Goal: Task Accomplishment & Management: Use online tool/utility

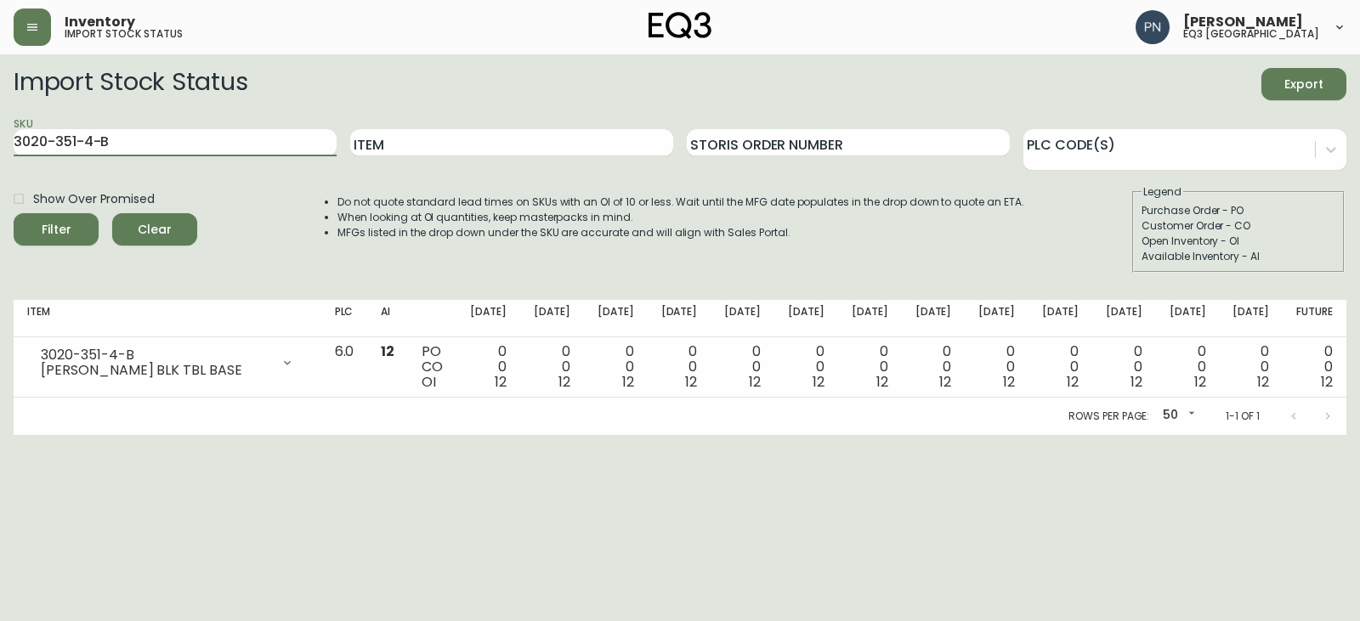
drag, startPoint x: 238, startPoint y: 142, endPoint x: 0, endPoint y: 175, distance: 240.3
click at [0, 175] on main "Import Stock Status Export SKU 3020-351-4-B Item Storis Order Number PLC Code(s…" at bounding box center [680, 244] width 1360 height 381
paste input "[PHONE_NUMBER]"
click at [14, 213] on button "Filter" at bounding box center [56, 229] width 85 height 32
drag, startPoint x: 185, startPoint y: 143, endPoint x: 0, endPoint y: 156, distance: 185.8
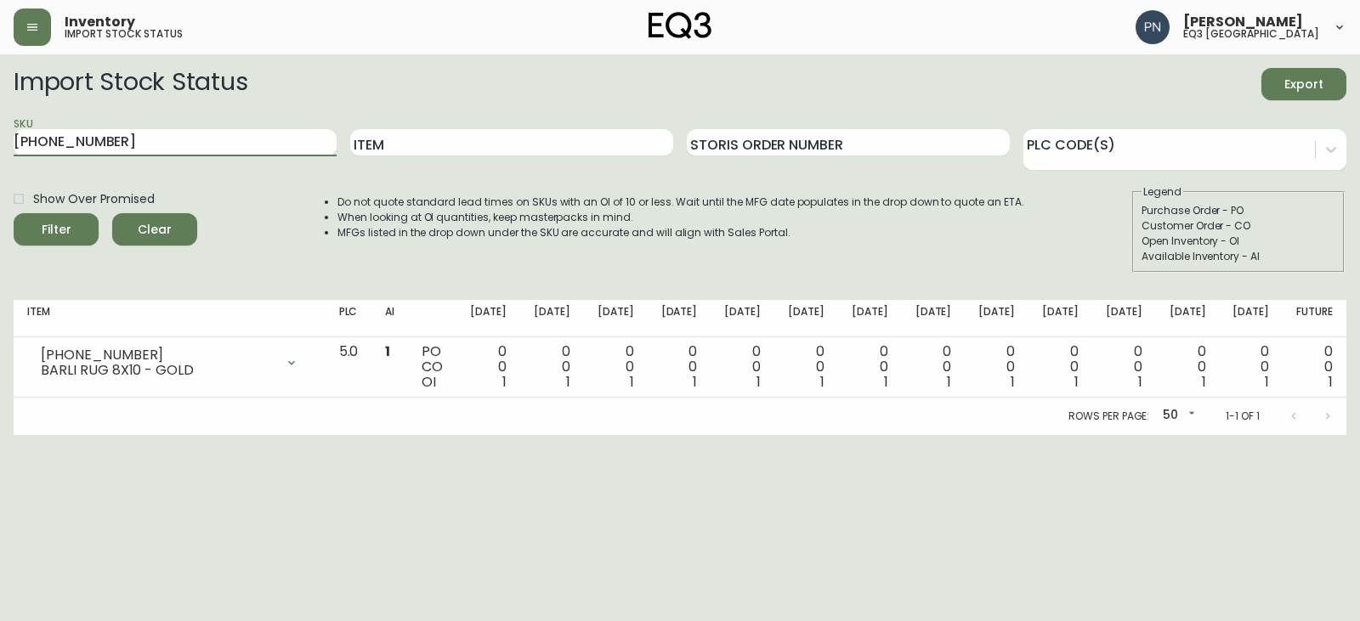
click at [0, 156] on main "Import Stock Status Export SKU [PHONE_NUMBER] Item Storis Order Number PLC Code…" at bounding box center [680, 244] width 1360 height 381
paste input "8"
type input "[PHONE_NUMBER]"
click at [53, 227] on icon "submit" at bounding box center [50, 228] width 20 height 20
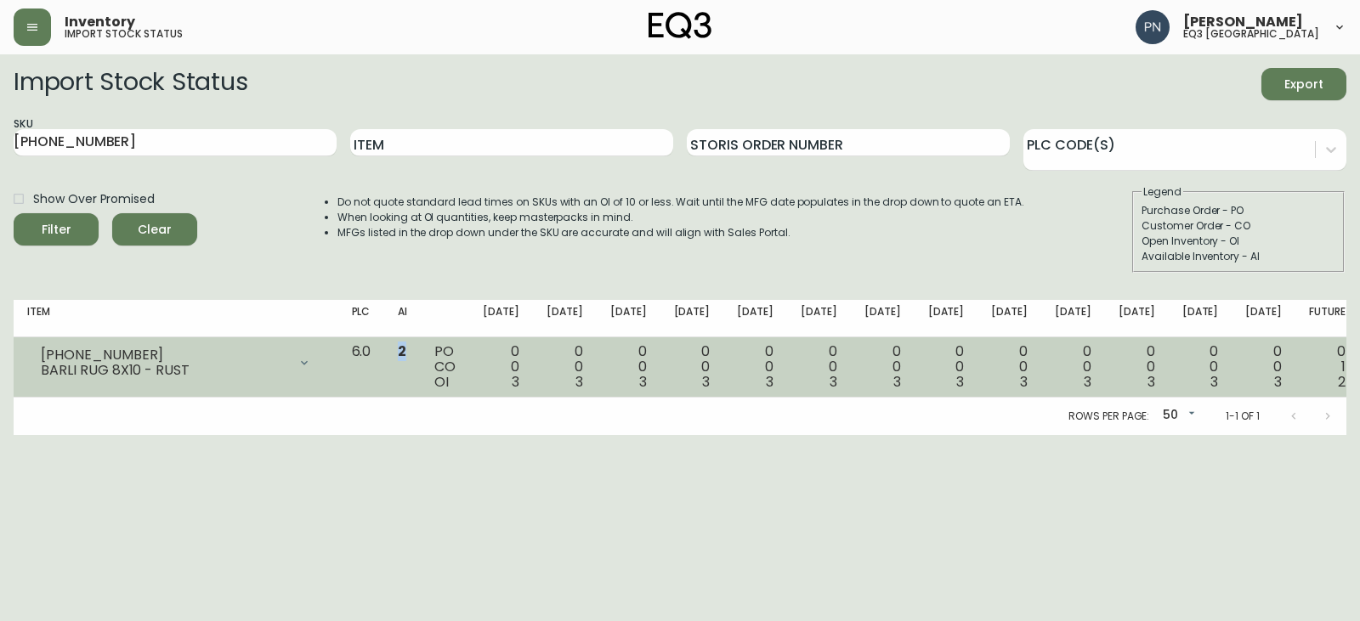
click at [406, 350] on span "2" at bounding box center [402, 352] width 9 height 20
click at [421, 373] on td "2" at bounding box center [402, 368] width 37 height 60
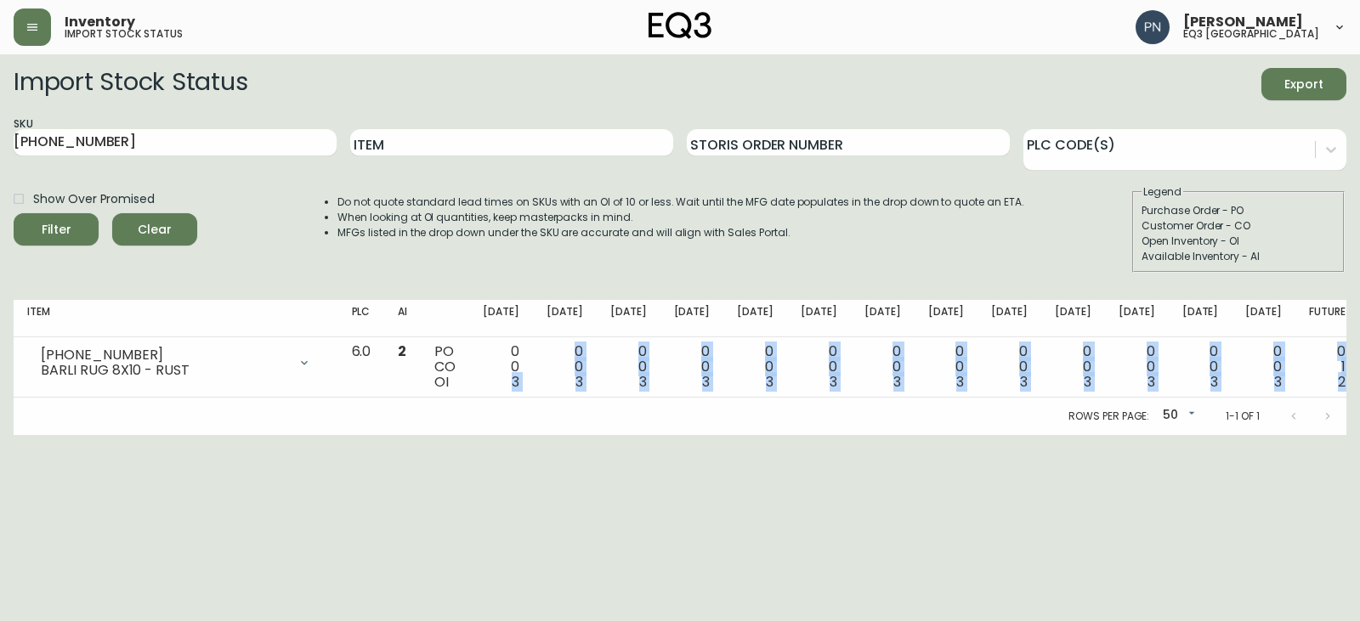
drag, startPoint x: 570, startPoint y: 384, endPoint x: 719, endPoint y: 409, distance: 150.8
click at [719, 409] on div "Item PLC AI [DATE] Oct [DATE] [DATE] Nov [DATE] Nov [DATE] Dec [DATE] Dec [DATE…" at bounding box center [680, 367] width 1333 height 135
click at [682, 435] on html "Inventory import stock status [PERSON_NAME] eq3 [GEOGRAPHIC_DATA] Import Stock …" at bounding box center [680, 217] width 1360 height 435
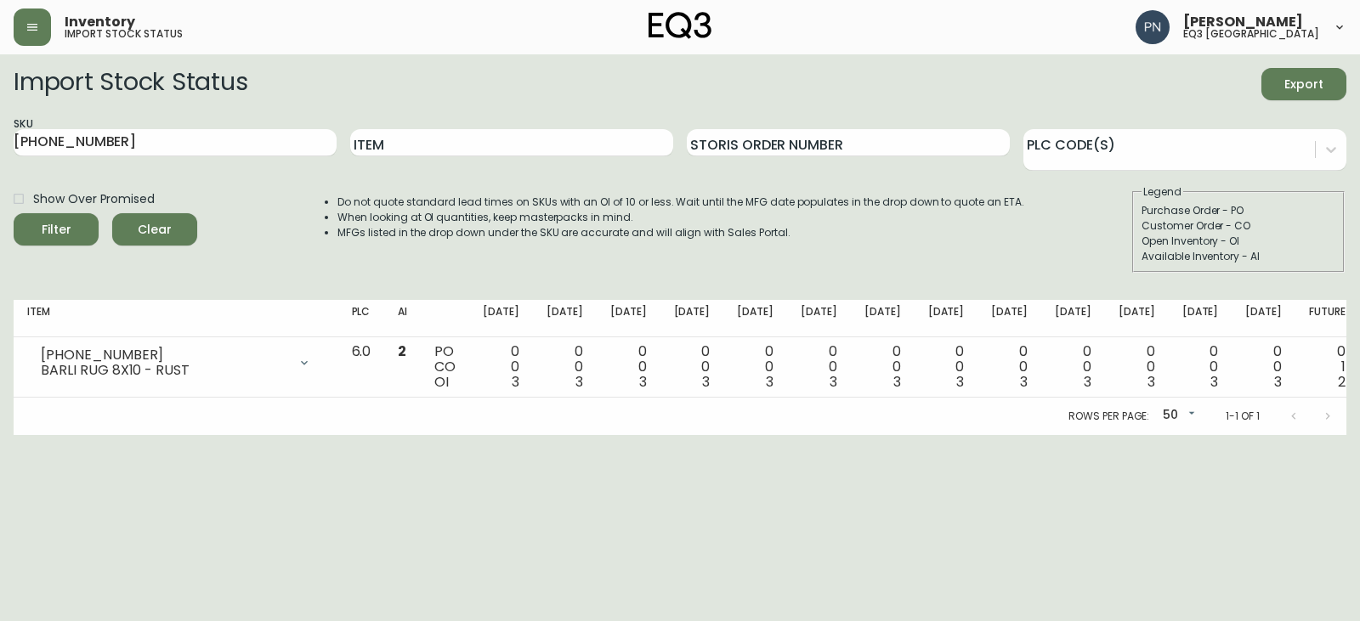
drag, startPoint x: 678, startPoint y: 15, endPoint x: 668, endPoint y: 15, distance: 10.2
click at [678, 15] on img at bounding box center [680, 25] width 63 height 27
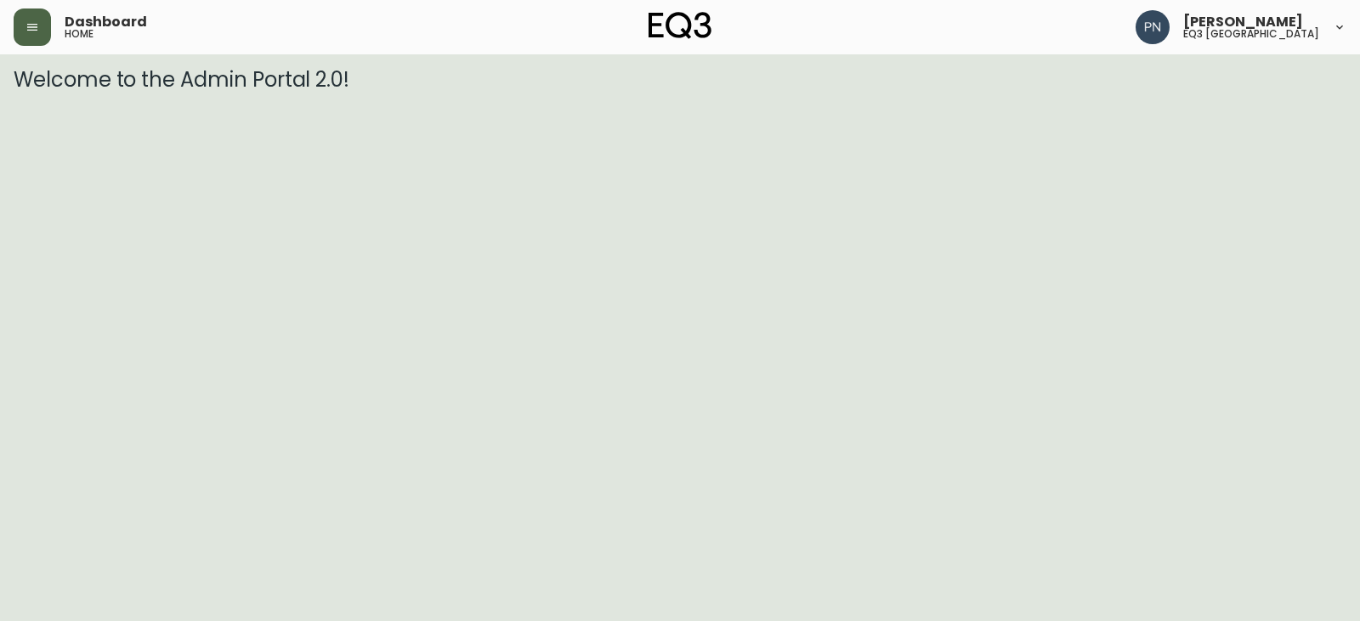
click at [32, 18] on button "button" at bounding box center [32, 27] width 37 height 37
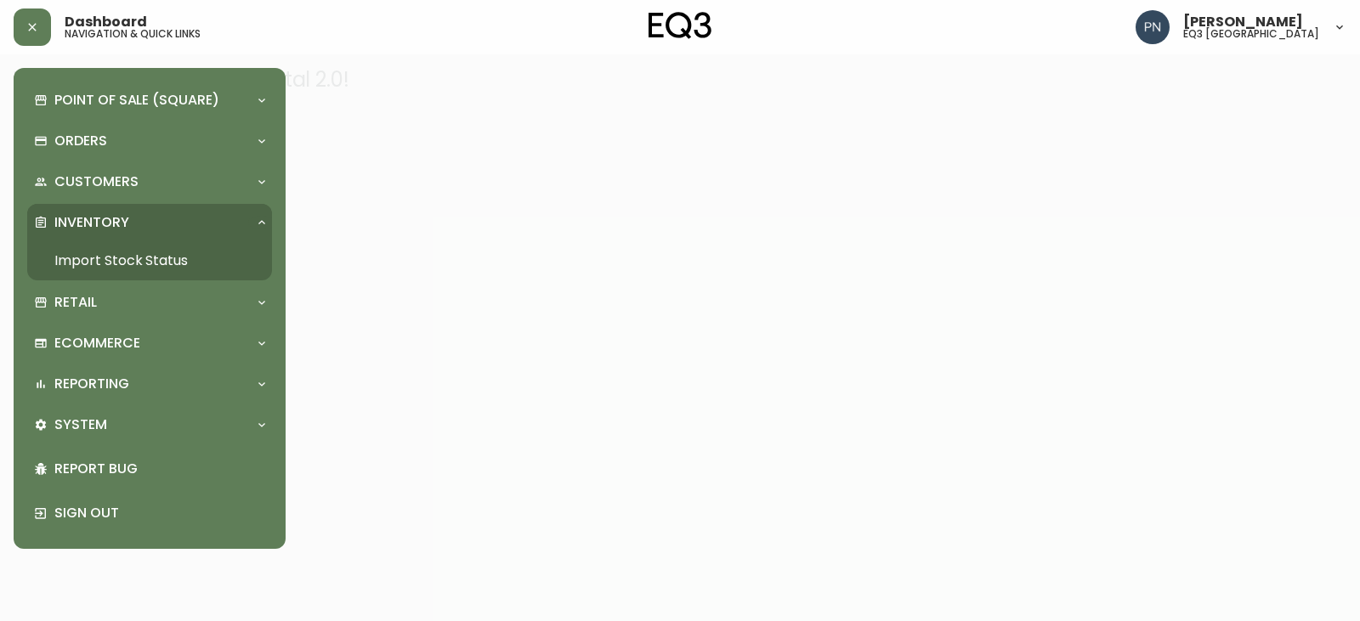
click at [135, 266] on link "Import Stock Status" at bounding box center [149, 260] width 245 height 39
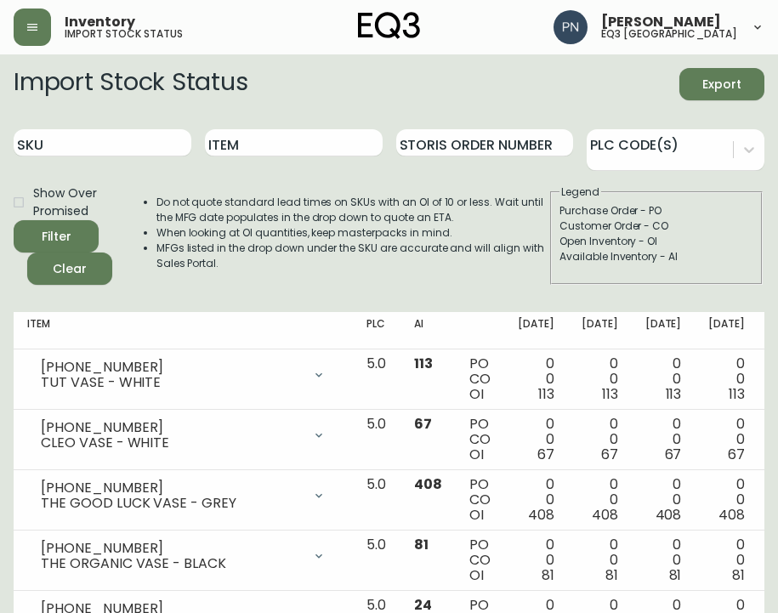
click at [293, 221] on li "Do not quote standard lead times on SKUs with an OI of 10 or less. Wait until t…" at bounding box center [352, 210] width 392 height 31
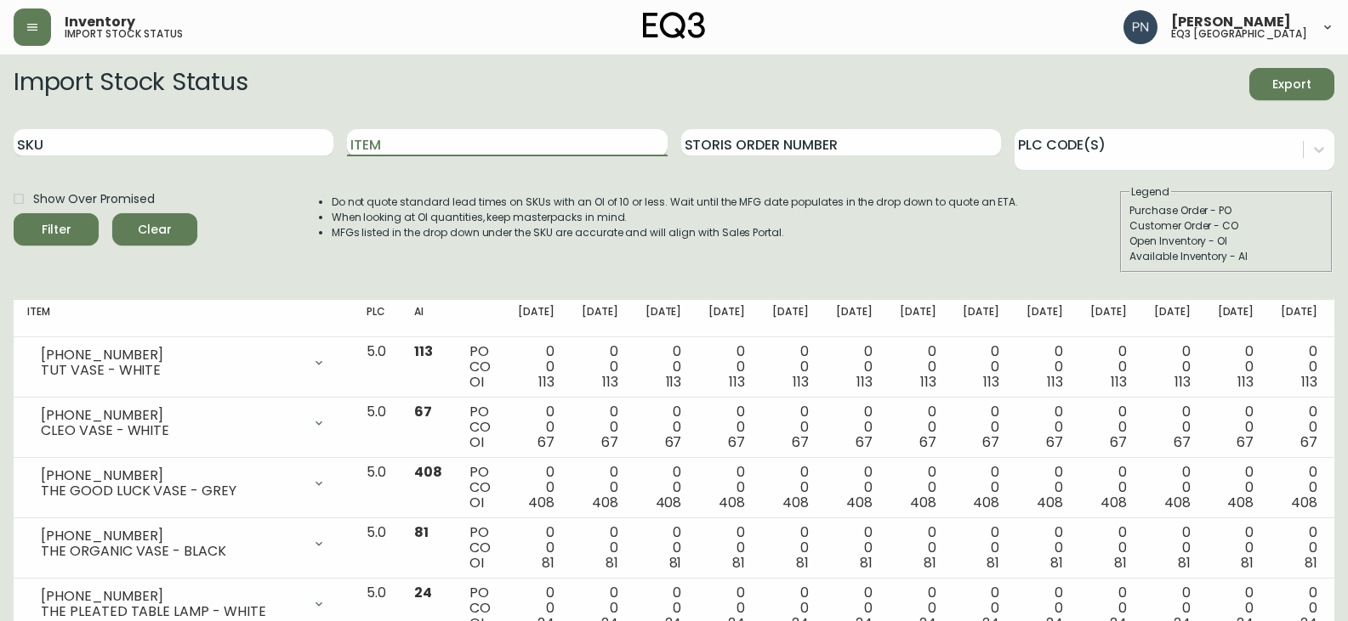
click at [479, 142] on input "Item" at bounding box center [507, 142] width 320 height 27
click at [14, 213] on button "Filter" at bounding box center [56, 229] width 85 height 32
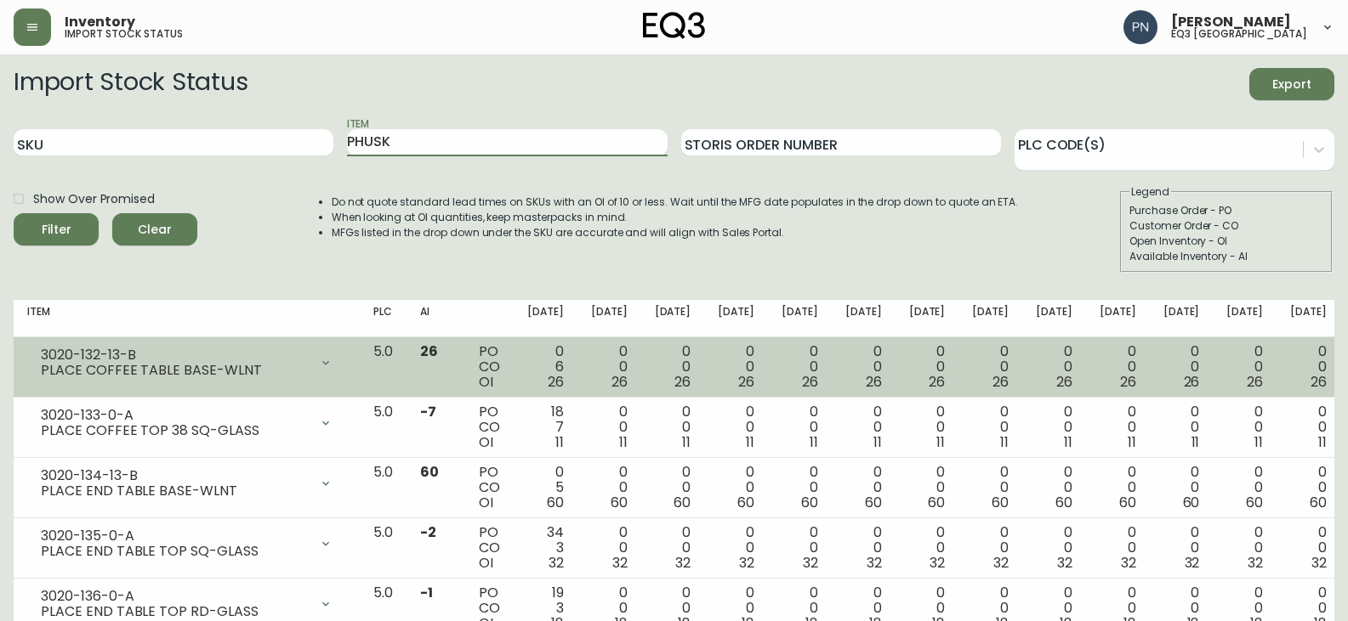
click at [14, 213] on button "Filter" at bounding box center [56, 229] width 85 height 32
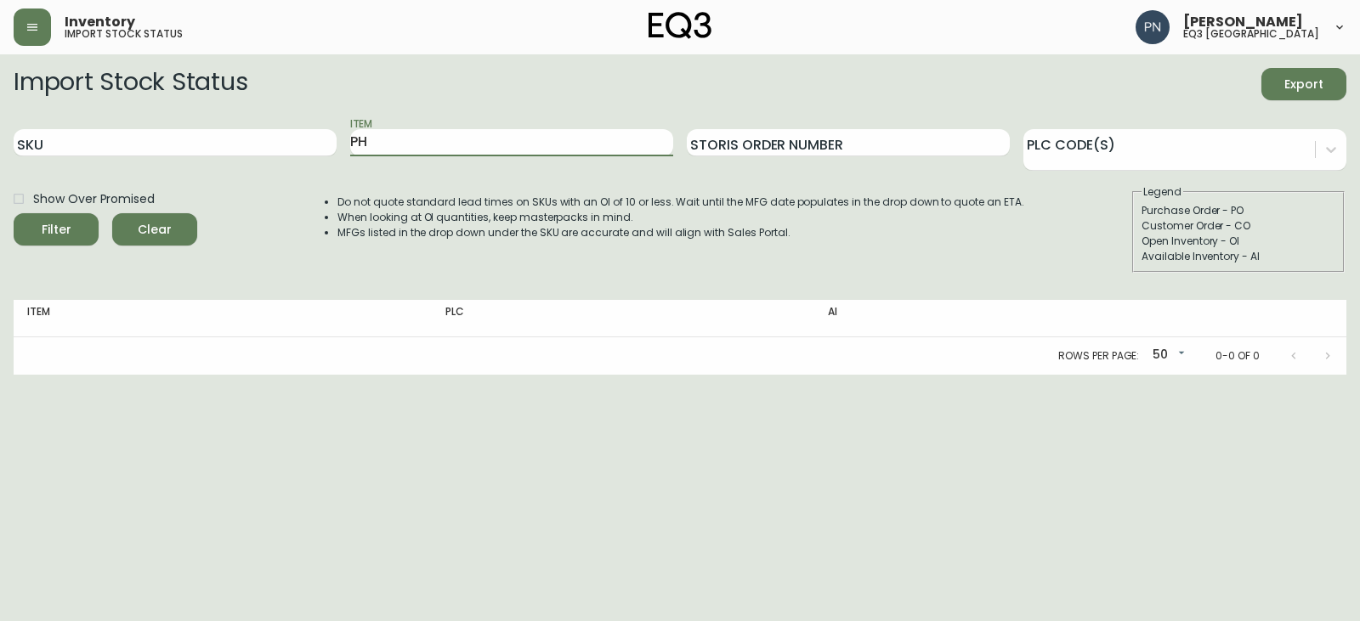
type input "P"
type input "HUSK"
click at [14, 213] on button "Filter" at bounding box center [56, 229] width 85 height 32
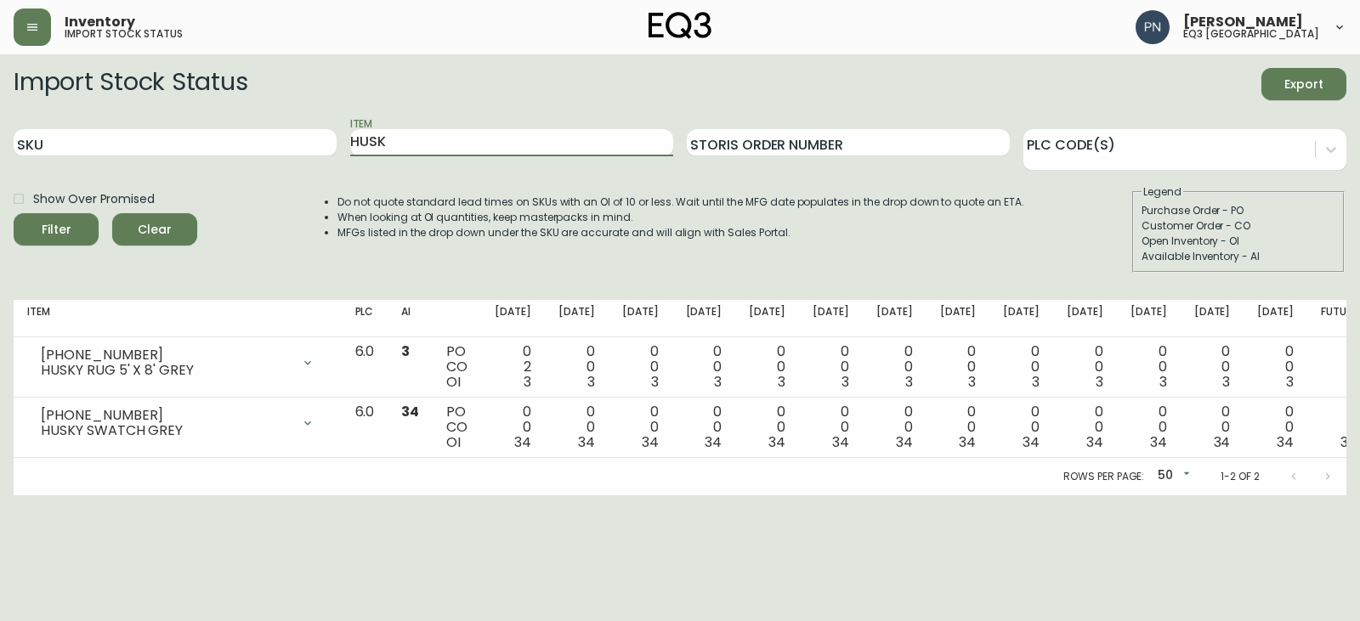
drag, startPoint x: 423, startPoint y: 149, endPoint x: 342, endPoint y: 143, distance: 81.0
click at [342, 143] on div "SKU Item HUSK Storis Order Number PLC Code(s)" at bounding box center [680, 143] width 1333 height 55
type input "PLACE"
click at [14, 213] on button "Filter" at bounding box center [56, 229] width 85 height 32
